Goal: Browse casually

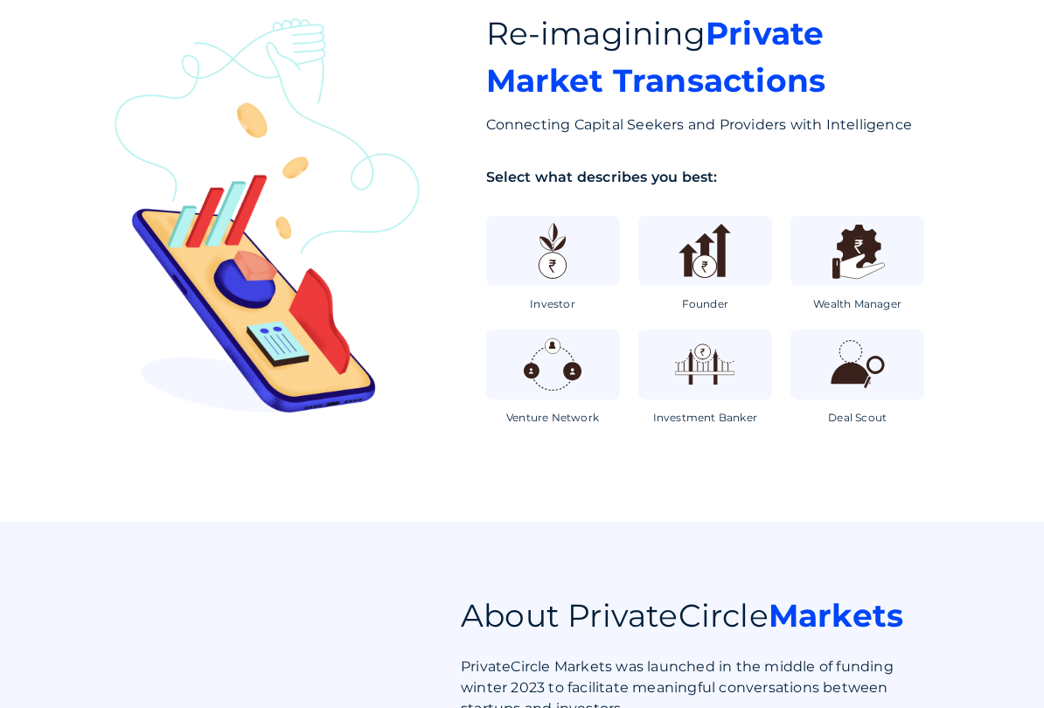
scroll to position [116, 0]
click at [567, 292] on div "Investor" at bounding box center [553, 264] width 134 height 96
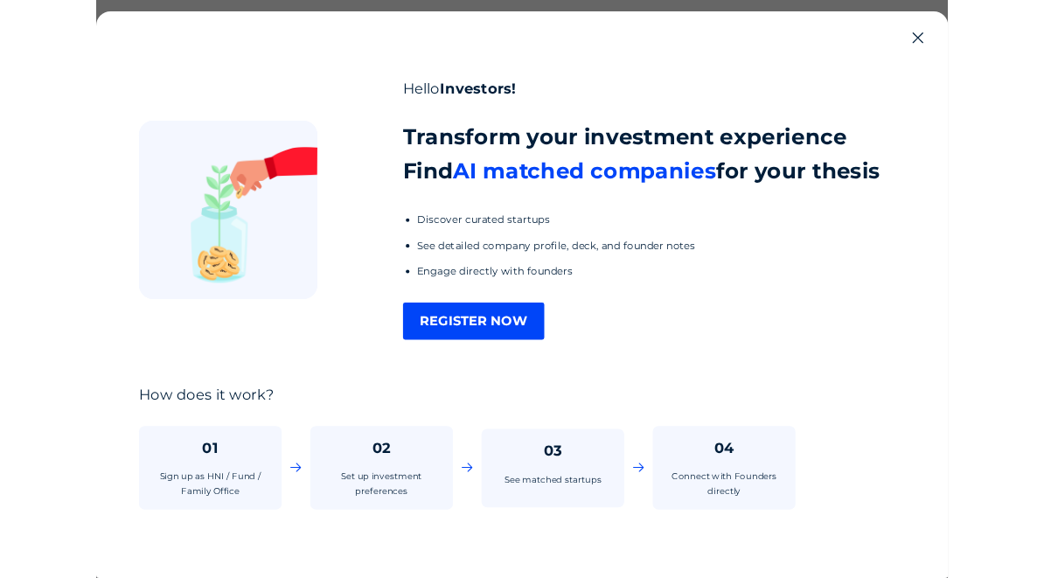
scroll to position [0, 0]
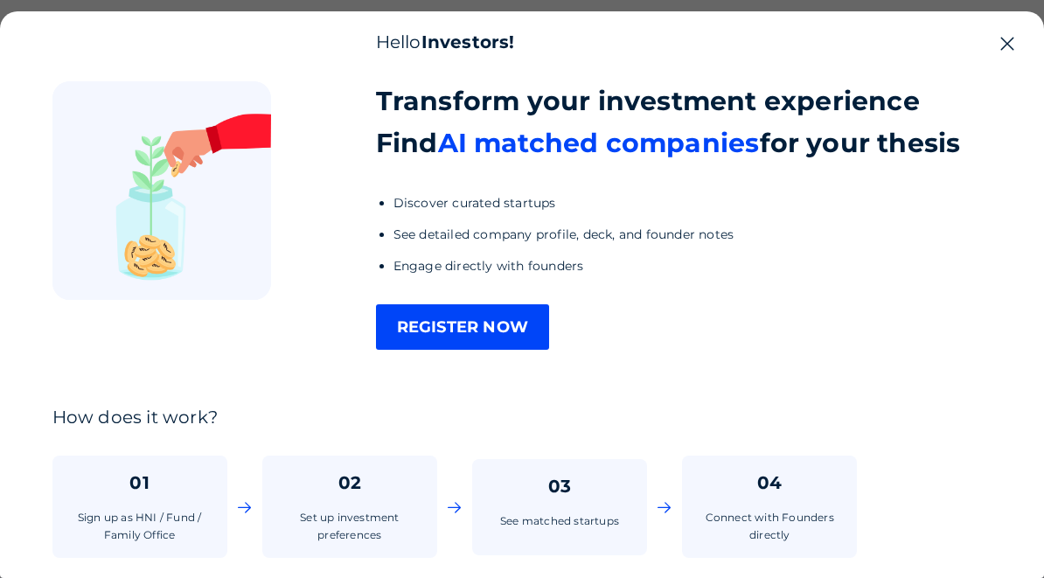
click at [585, 207] on li "Discover curated startups" at bounding box center [678, 202] width 568 height 21
click at [1014, 45] on icon at bounding box center [1007, 43] width 21 height 21
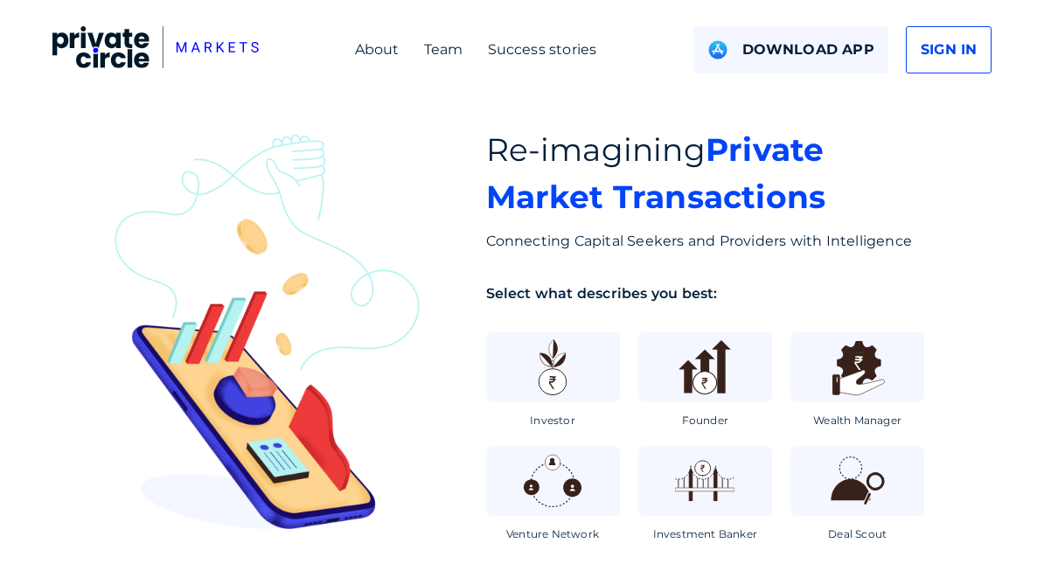
scroll to position [116, 0]
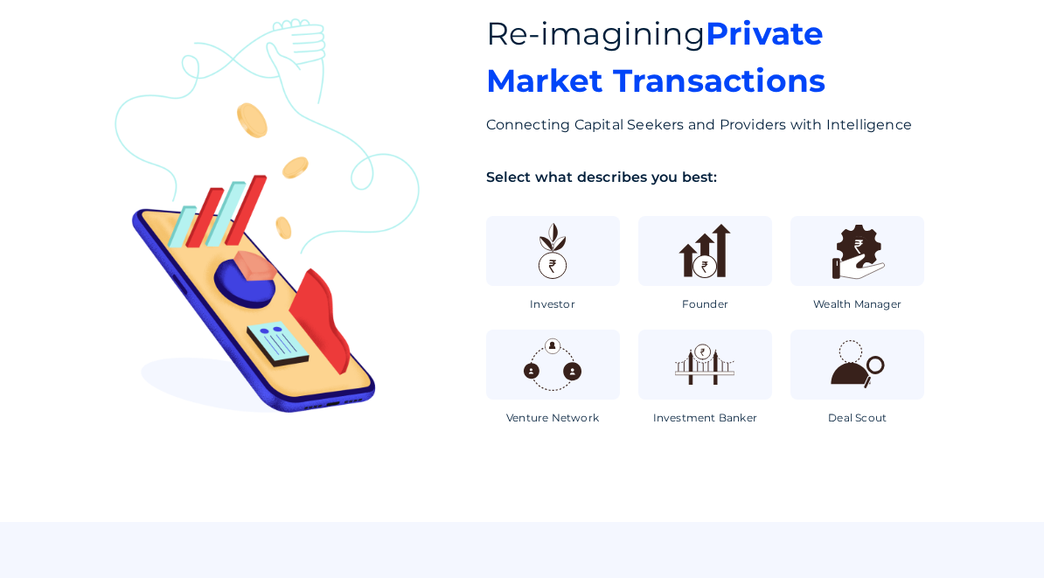
click at [563, 268] on img at bounding box center [552, 251] width 65 height 65
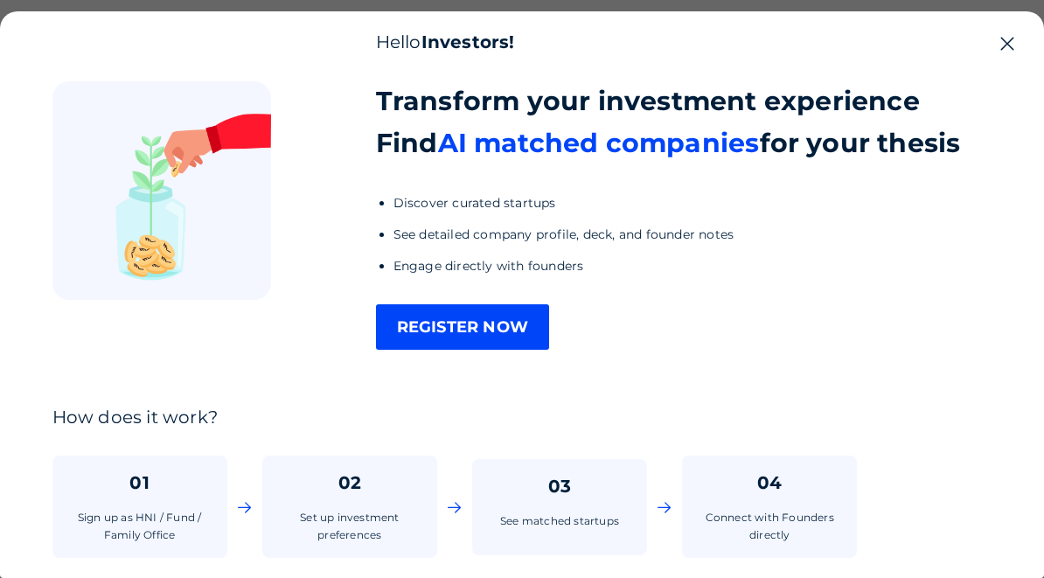
click at [1011, 49] on icon at bounding box center [1007, 43] width 21 height 21
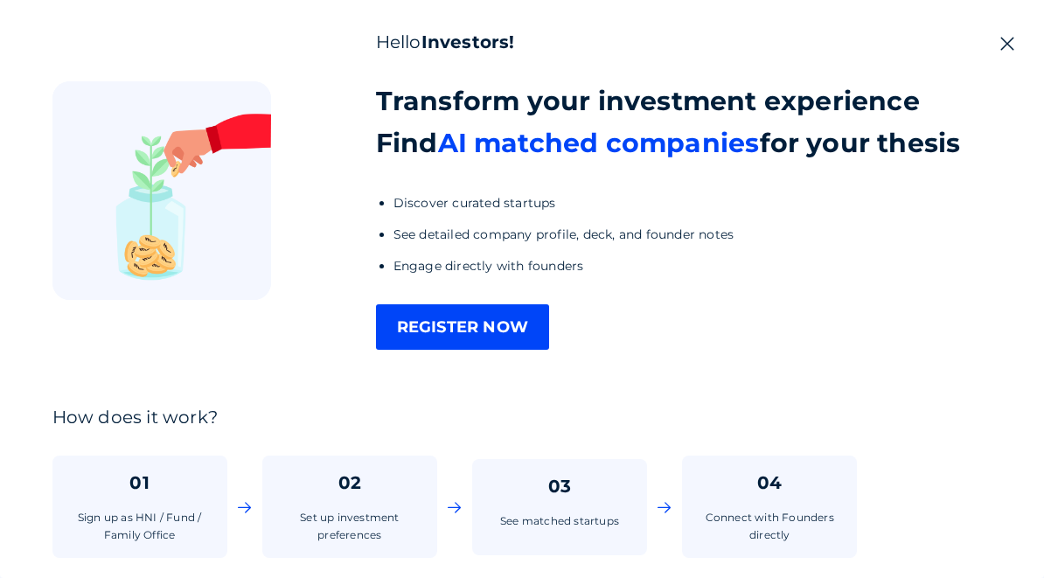
scroll to position [116, 0]
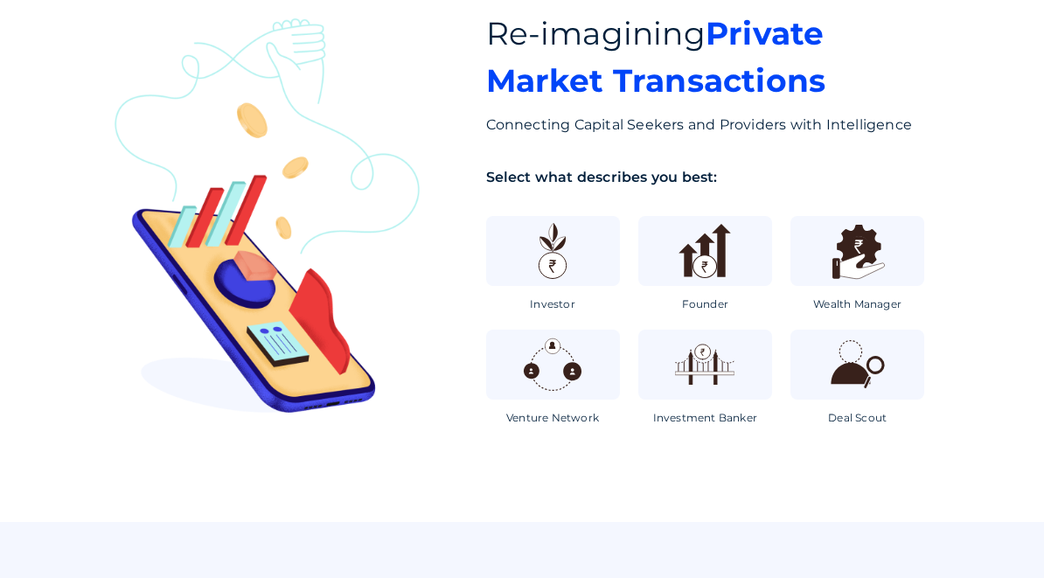
click at [709, 251] on img at bounding box center [705, 251] width 65 height 65
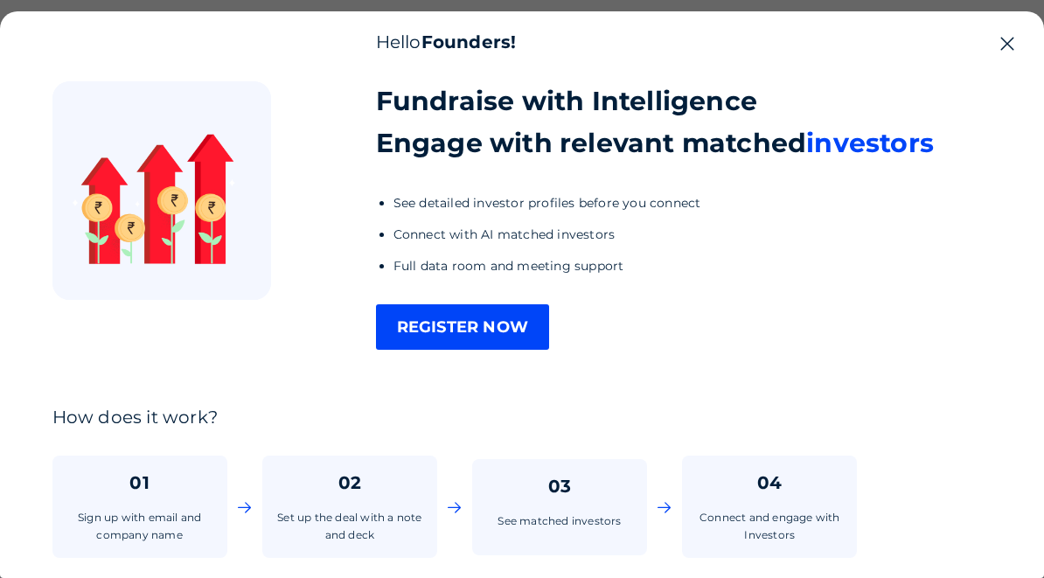
scroll to position [0, 0]
click at [1022, 68] on div "Hello Founders! Fundraise with Intelligence Engage with relevant matched invest…" at bounding box center [522, 294] width 1044 height 567
click at [1002, 54] on icon at bounding box center [1007, 43] width 21 height 21
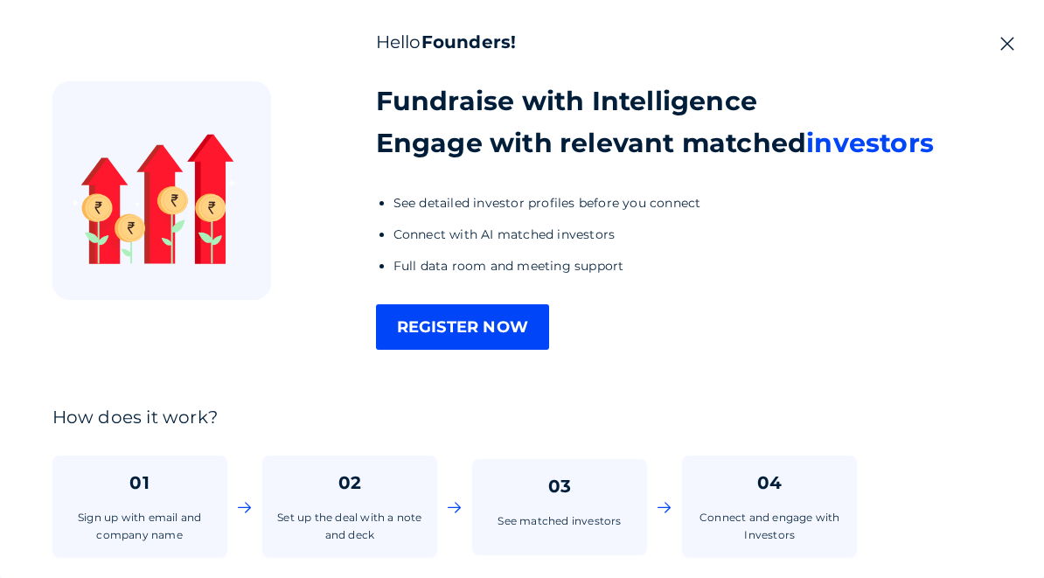
scroll to position [116, 0]
click at [1004, 56] on section "About Team Success stories DOWNLOAD APP SIGN IN Re-imagining Private Market Tra…" at bounding box center [522, 203] width 1044 height 638
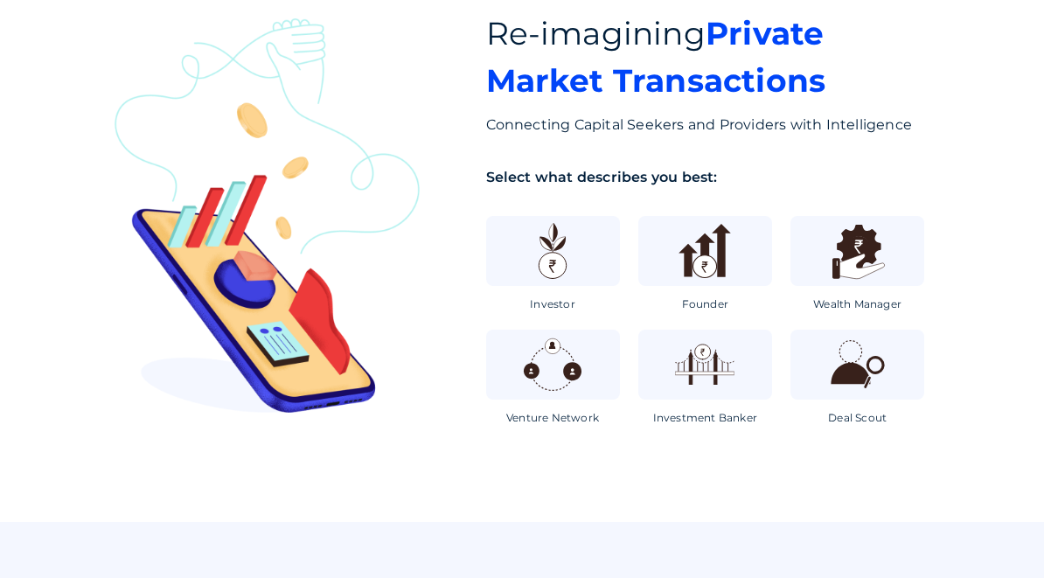
click at [967, 69] on section "About Team Success stories DOWNLOAD APP SIGN IN Re-imagining Private Market Tra…" at bounding box center [522, 203] width 1044 height 638
click at [1010, 55] on section "About Team Success stories DOWNLOAD APP SIGN IN Re-imagining Private Market Tra…" at bounding box center [522, 203] width 1044 height 638
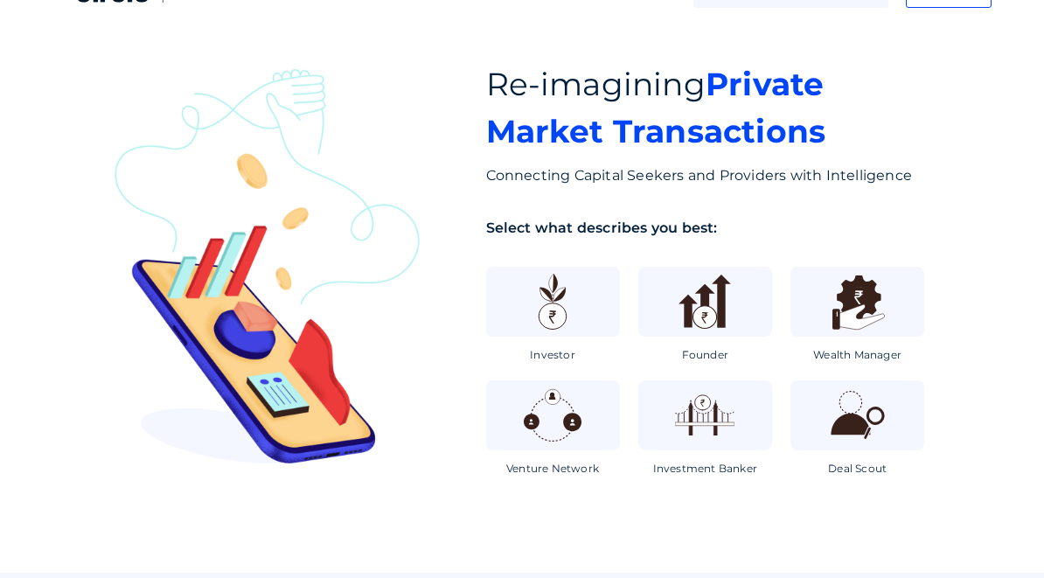
scroll to position [0, 0]
